Goal: Information Seeking & Learning: Learn about a topic

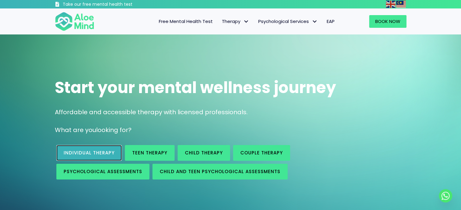
click at [96, 147] on link "Individual therapy" at bounding box center [88, 153] width 65 height 16
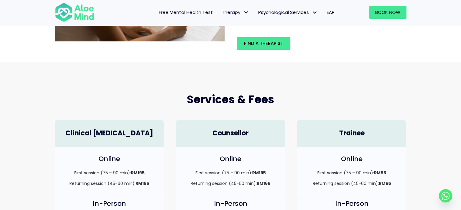
scroll to position [182, 0]
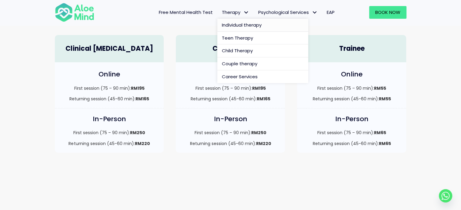
click at [224, 27] on span "Individual therapy" at bounding box center [242, 25] width 40 height 6
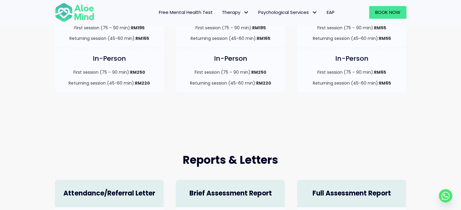
scroll to position [363, 0]
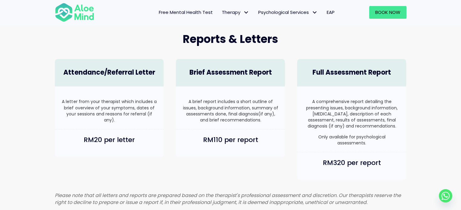
drag, startPoint x: 187, startPoint y: 102, endPoint x: 264, endPoint y: 124, distance: 79.5
click at [264, 124] on div "A brief report includes a short outline of issues, background information, summ…" at bounding box center [230, 108] width 109 height 43
drag, startPoint x: 185, startPoint y: 100, endPoint x: 278, endPoint y: 125, distance: 96.3
click at [278, 125] on div "A brief report includes a short outline of issues, background information, summ…" at bounding box center [230, 108] width 109 height 43
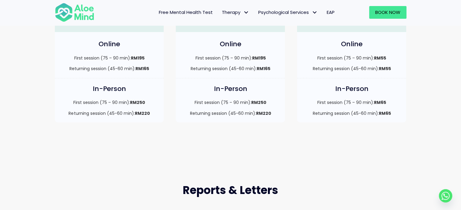
scroll to position [121, 0]
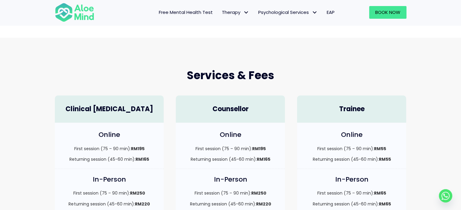
click at [358, 57] on div "Services & Fees Clinical Psychologist Online First session (75 – 90 min): RM195…" at bounding box center [230, 141] width 461 height 206
click at [388, 15] on span "Book Now" at bounding box center [387, 12] width 25 height 6
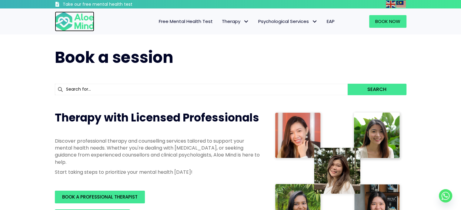
click at [77, 19] on img at bounding box center [74, 22] width 39 height 20
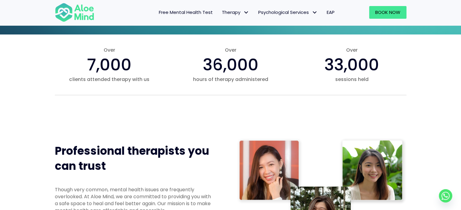
scroll to position [182, 0]
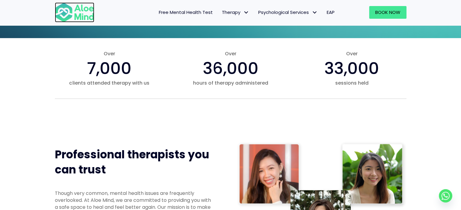
click at [87, 17] on img at bounding box center [74, 12] width 39 height 20
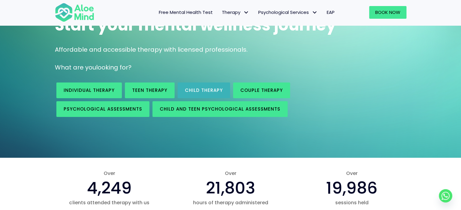
scroll to position [61, 0]
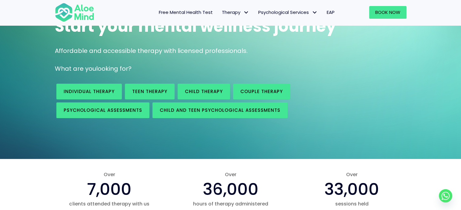
click at [333, 12] on span "EAP" at bounding box center [330, 12] width 8 height 6
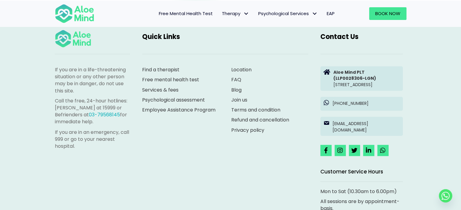
scroll to position [1029, 0]
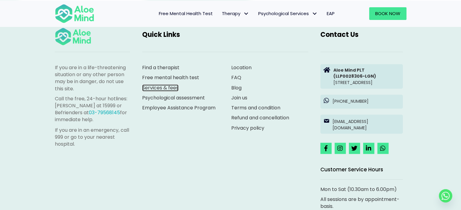
click at [167, 86] on link "Services & fees" at bounding box center [160, 87] width 36 height 7
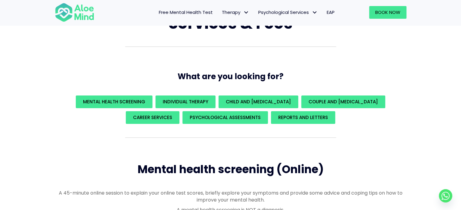
scroll to position [61, 0]
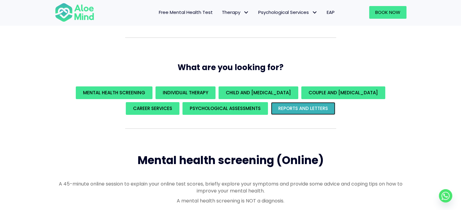
click at [302, 109] on span "REPORTS AND LETTERS" at bounding box center [303, 108] width 50 height 6
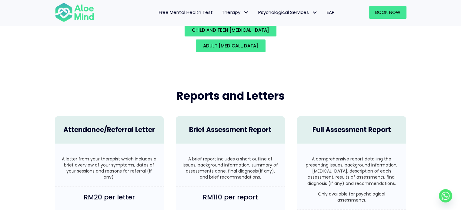
scroll to position [1444, 0]
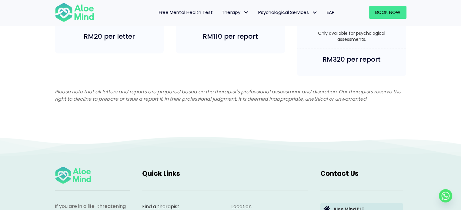
scroll to position [1565, 0]
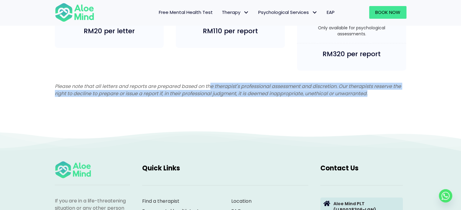
drag, startPoint x: 212, startPoint y: 84, endPoint x: 394, endPoint y: 101, distance: 183.1
click at [394, 101] on div "Please note that all letters and reports are prepared based on the therapist's …" at bounding box center [230, 91] width 363 height 29
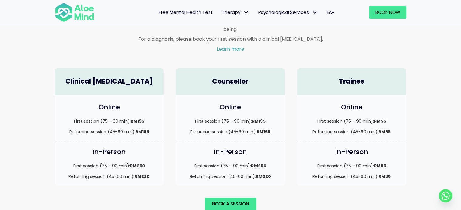
scroll to position [293, 0]
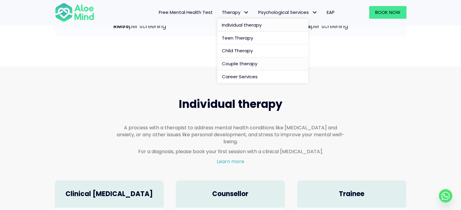
click at [232, 28] on link "Individual therapy" at bounding box center [262, 25] width 91 height 13
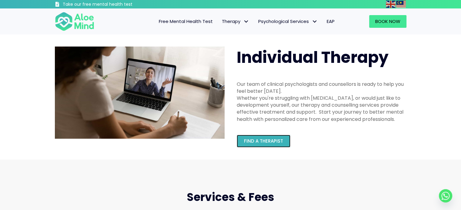
click at [279, 138] on span "Find a therapist" at bounding box center [263, 141] width 39 height 6
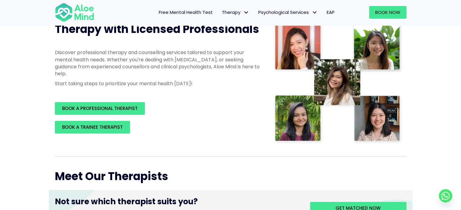
scroll to position [91, 0]
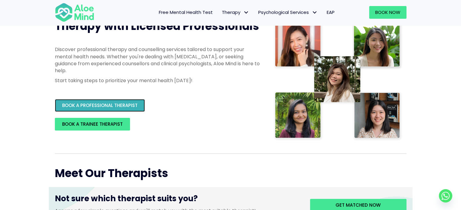
click at [124, 105] on span "BOOK A PROFESSIONAL THERAPIST" at bounding box center [99, 105] width 75 height 6
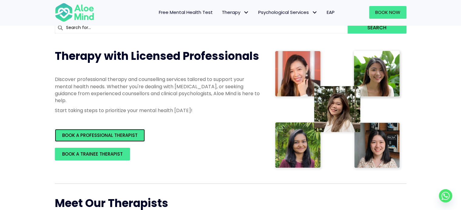
scroll to position [0, 0]
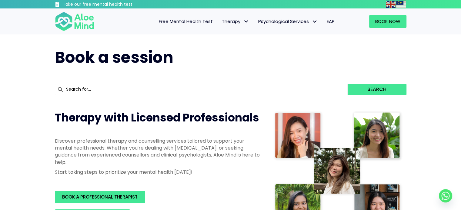
click at [328, 22] on span "EAP" at bounding box center [330, 21] width 8 height 6
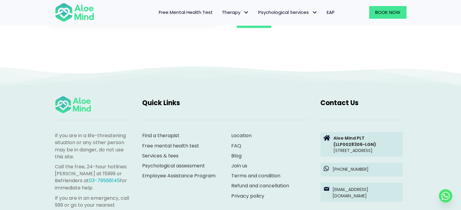
scroll to position [1029, 0]
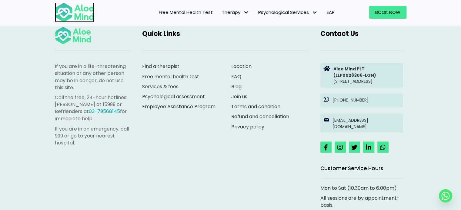
click at [67, 17] on img at bounding box center [74, 12] width 39 height 20
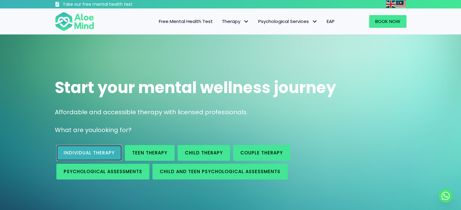
click at [110, 158] on link "Individual therapy" at bounding box center [88, 153] width 65 height 16
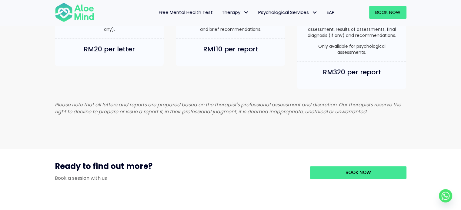
scroll to position [363, 0]
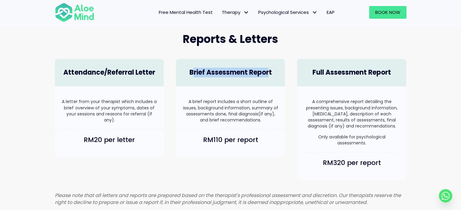
drag, startPoint x: 191, startPoint y: 74, endPoint x: 270, endPoint y: 82, distance: 79.7
click at [270, 82] on div "Brief Assessment Report" at bounding box center [230, 73] width 109 height 28
click at [237, 76] on h4 "Brief Assessment Report" at bounding box center [230, 72] width 97 height 9
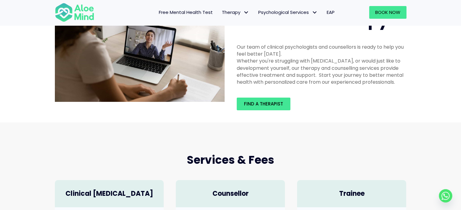
scroll to position [0, 0]
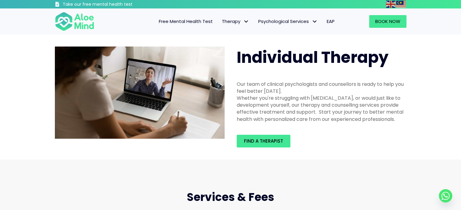
click at [377, 29] on div "Book Now" at bounding box center [375, 21] width 73 height 25
click at [376, 21] on span "Book Now" at bounding box center [387, 21] width 25 height 6
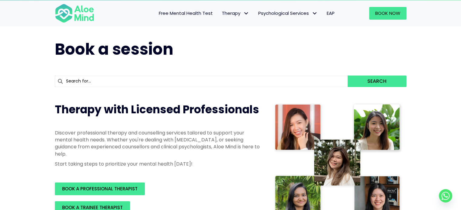
scroll to position [151, 0]
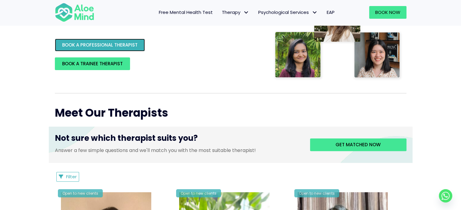
click at [93, 42] on span "BOOK A PROFESSIONAL THERAPIST" at bounding box center [99, 45] width 75 height 6
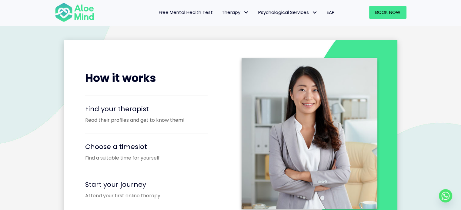
scroll to position [727, 0]
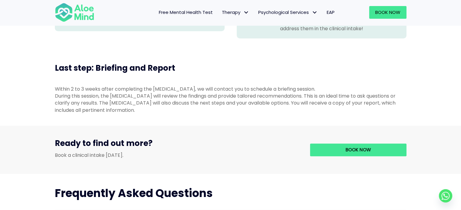
scroll to position [757, 0]
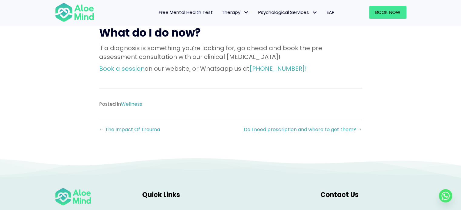
scroll to position [878, 0]
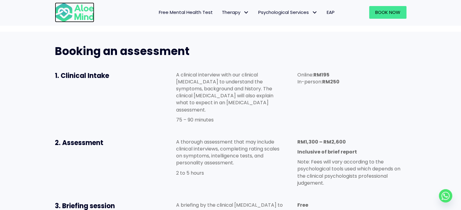
scroll to position [303, 0]
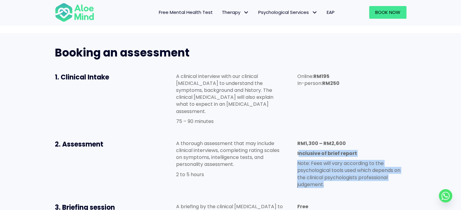
drag, startPoint x: 298, startPoint y: 118, endPoint x: 370, endPoint y: 150, distance: 79.0
click at [370, 150] on div "RM1,300 – RM2,600 Inclusive of brief report Note: Fees will vary according to t…" at bounding box center [351, 164] width 109 height 48
click at [370, 160] on p "Note: Fees will vary according to the psychological tools used which depends on…" at bounding box center [351, 174] width 109 height 28
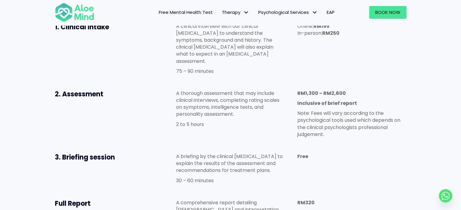
scroll to position [363, 0]
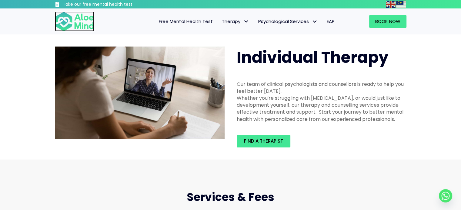
click at [67, 21] on img at bounding box center [74, 22] width 39 height 20
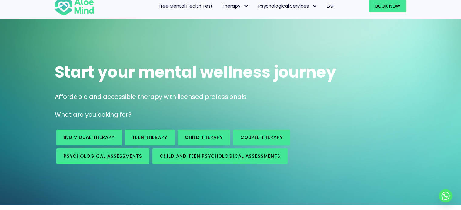
scroll to position [61, 0]
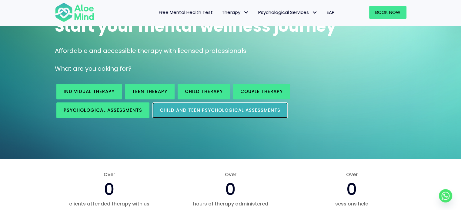
click at [201, 115] on link "Child and Teen Psychological assessments" at bounding box center [219, 111] width 135 height 16
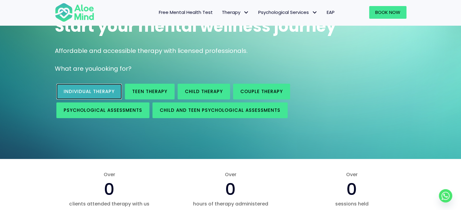
click at [97, 92] on span "Individual therapy" at bounding box center [89, 91] width 51 height 6
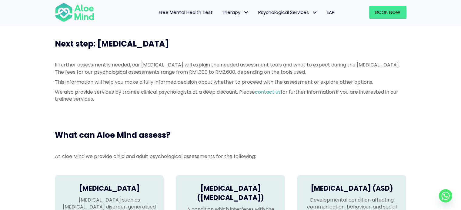
scroll to position [394, 0]
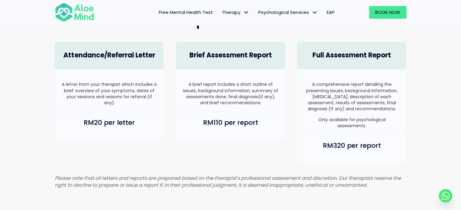
scroll to position [363, 0]
